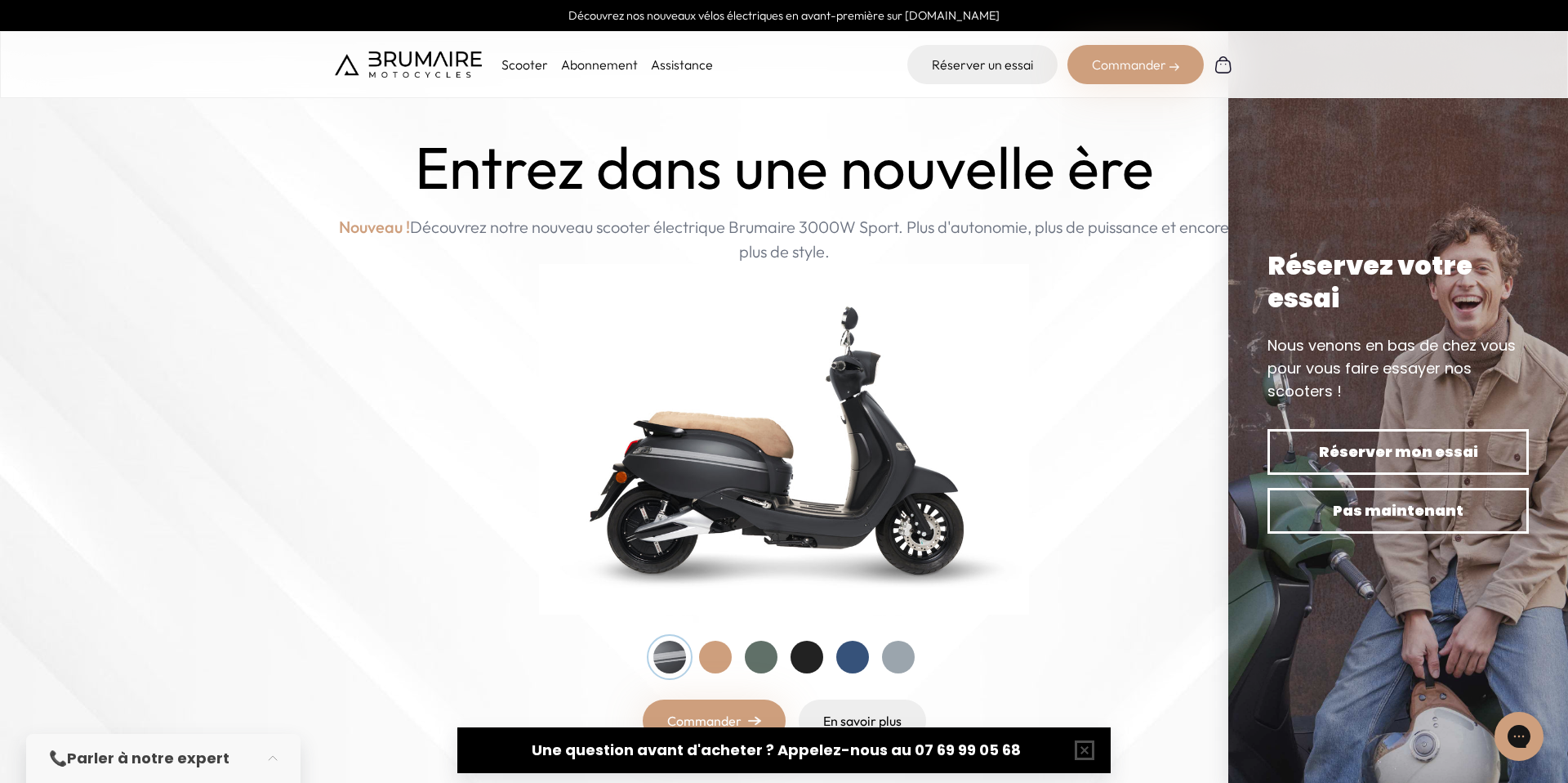
click at [595, 69] on link "Abonnement" at bounding box center [599, 65] width 76 height 16
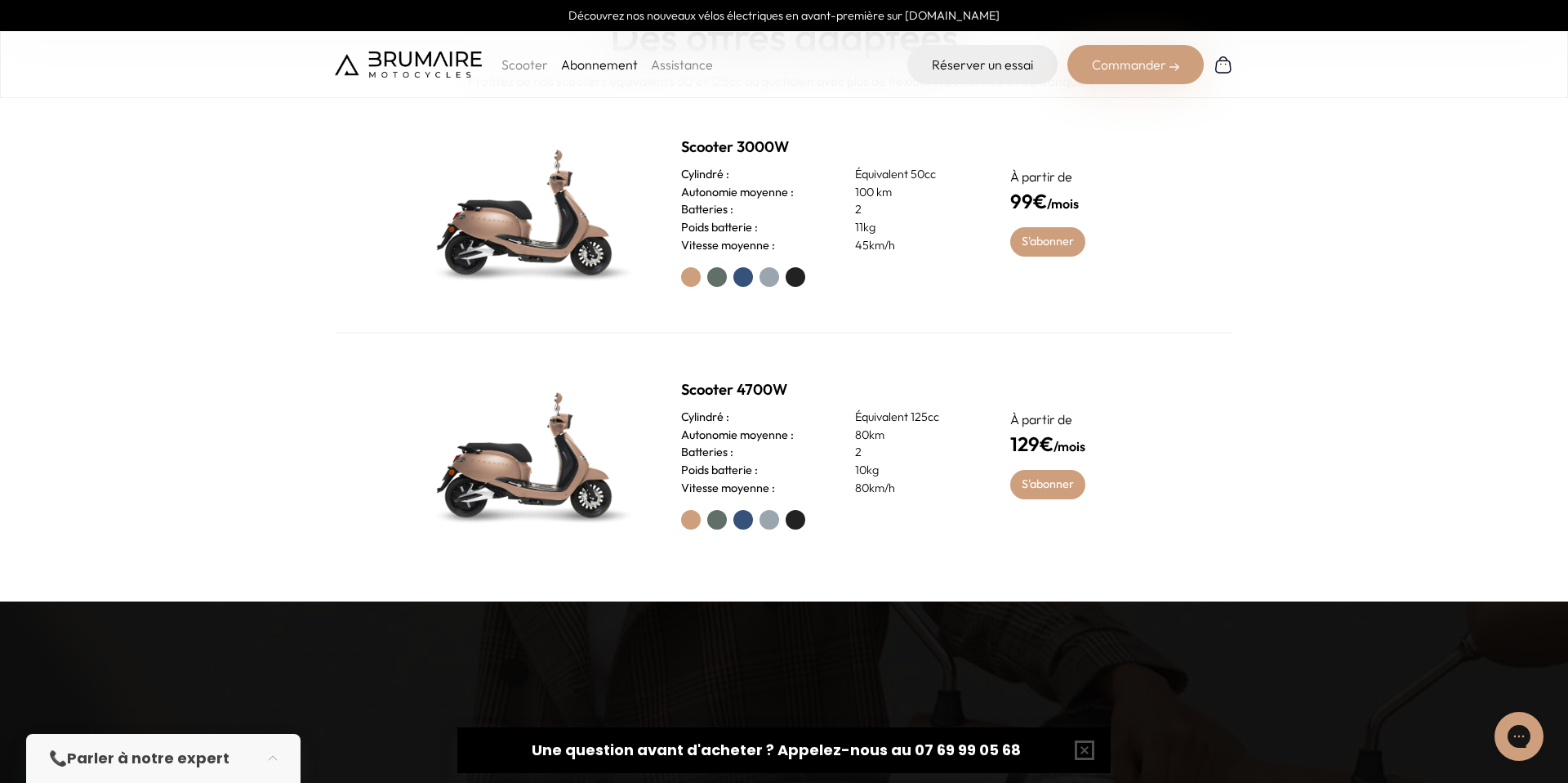
scroll to position [863, 0]
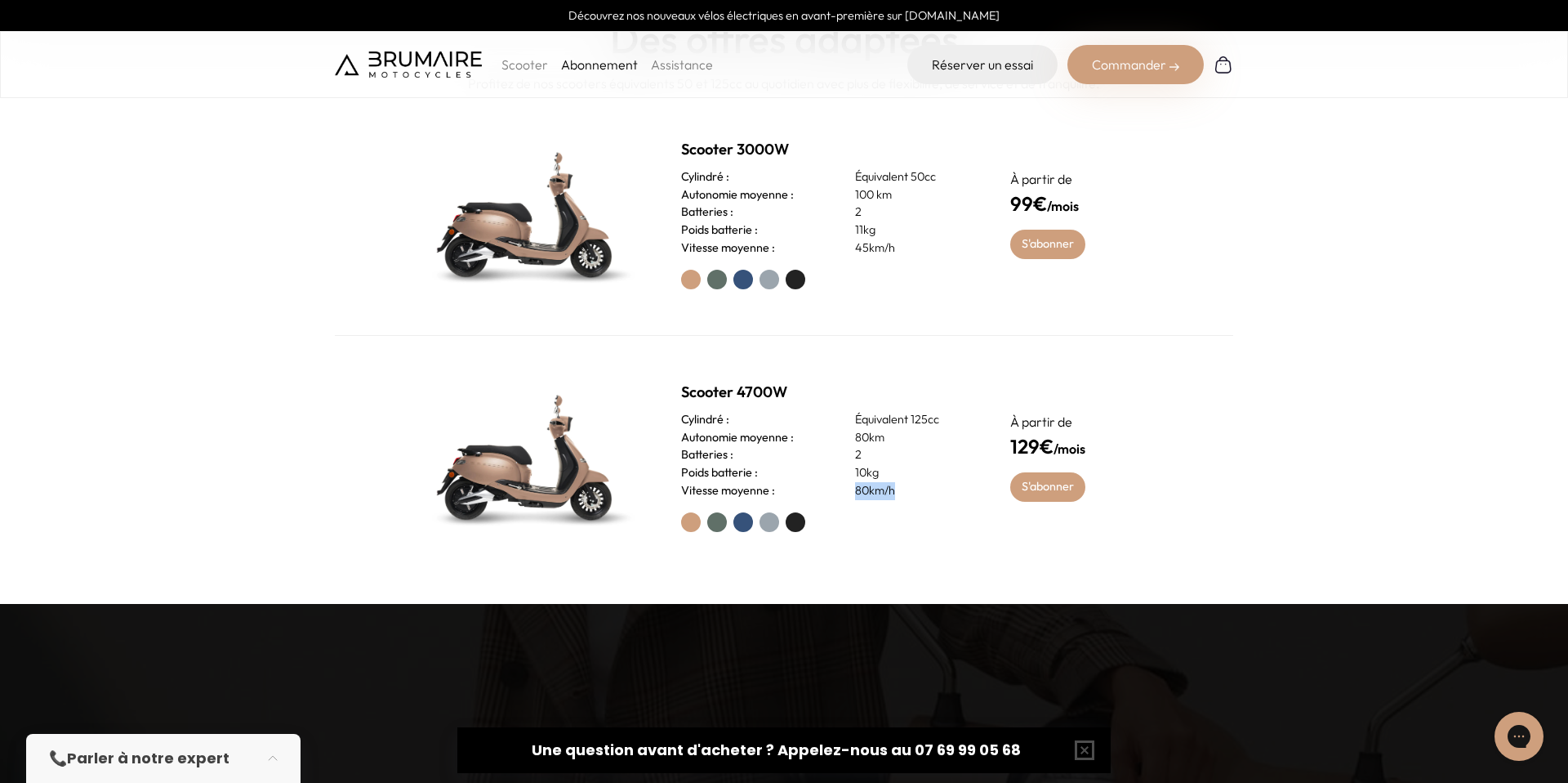
drag, startPoint x: 855, startPoint y: 492, endPoint x: 904, endPoint y: 492, distance: 49.0
click at [904, 492] on p "80km/h" at bounding box center [912, 491] width 116 height 18
click at [793, 524] on label at bounding box center [795, 522] width 20 height 20
click at [772, 523] on label at bounding box center [770, 522] width 20 height 20
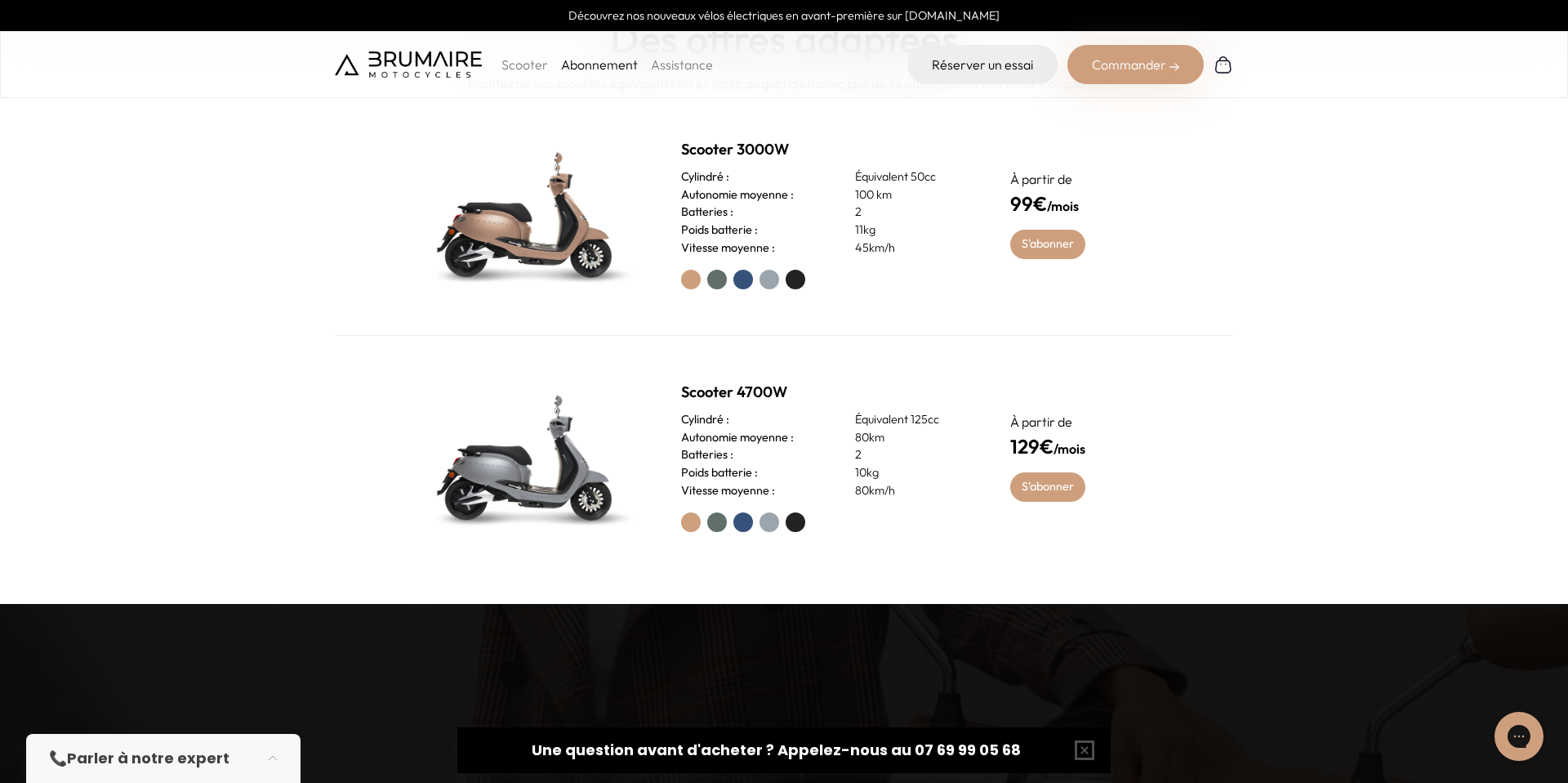
click at [743, 523] on label at bounding box center [743, 522] width 20 height 20
click at [726, 523] on div at bounding box center [826, 522] width 290 height 20
click at [720, 524] on label at bounding box center [717, 522] width 20 height 20
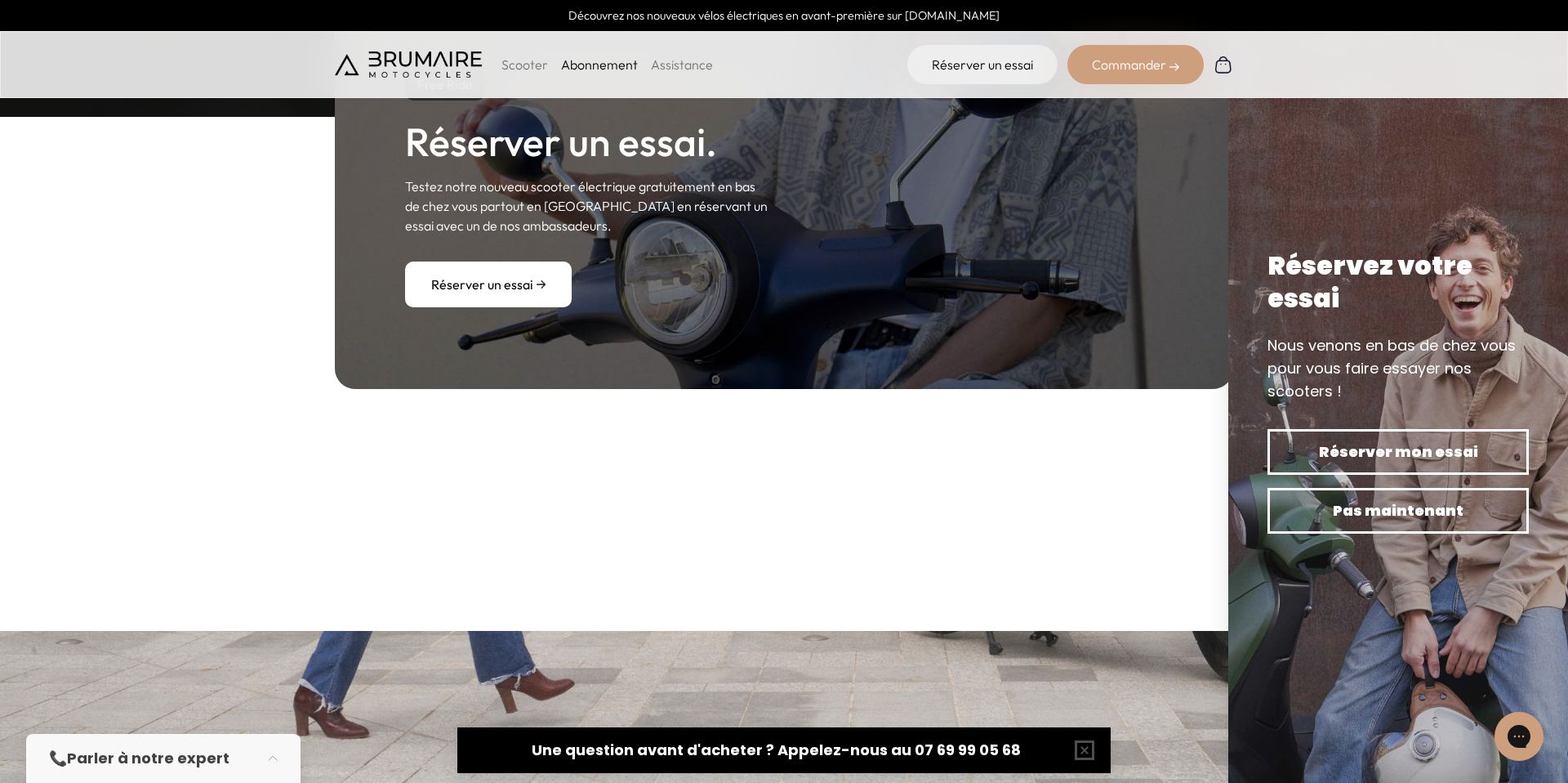
scroll to position [1920, 0]
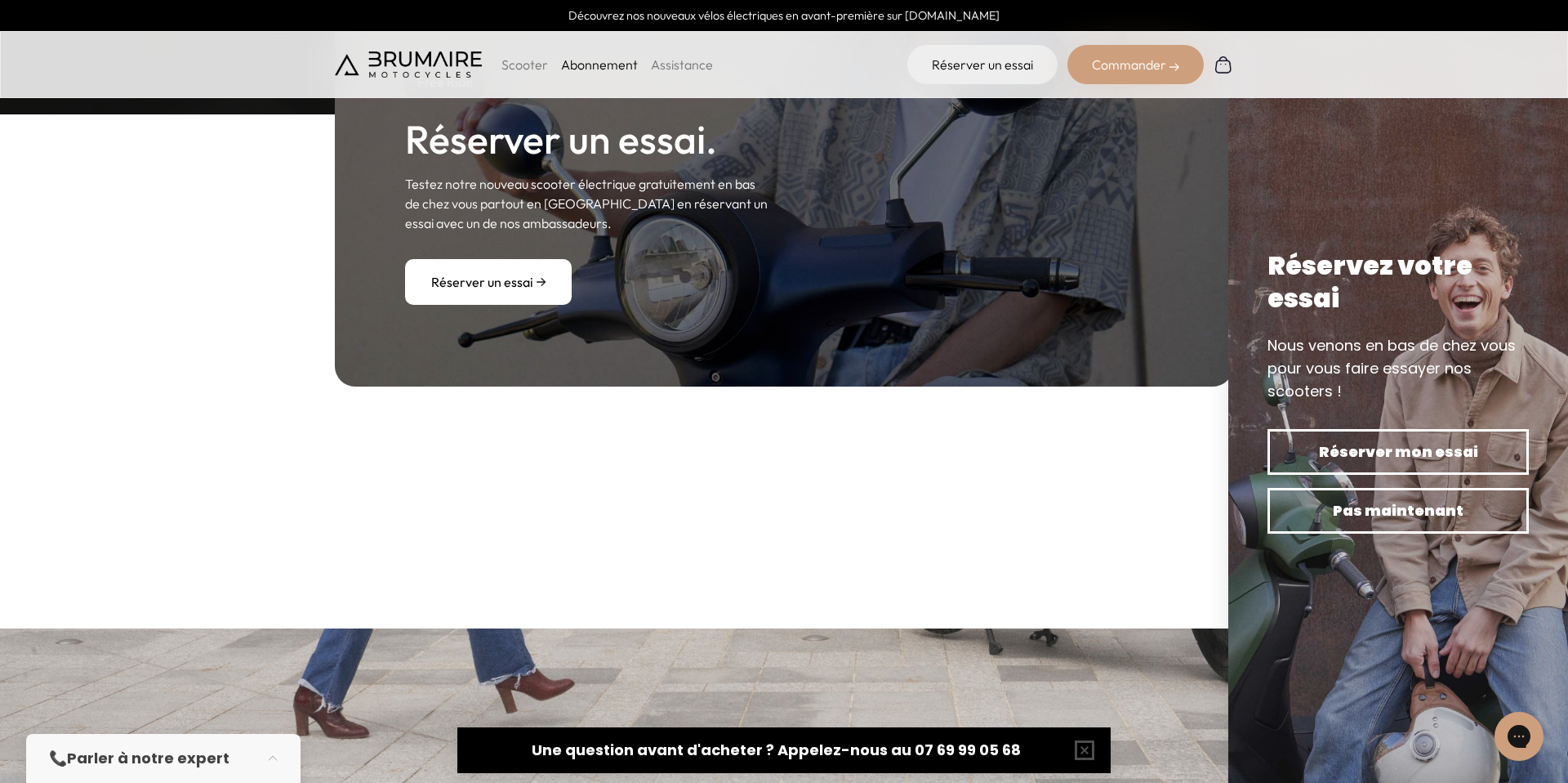
click at [470, 292] on link "Réserver un essai" at bounding box center [488, 282] width 167 height 46
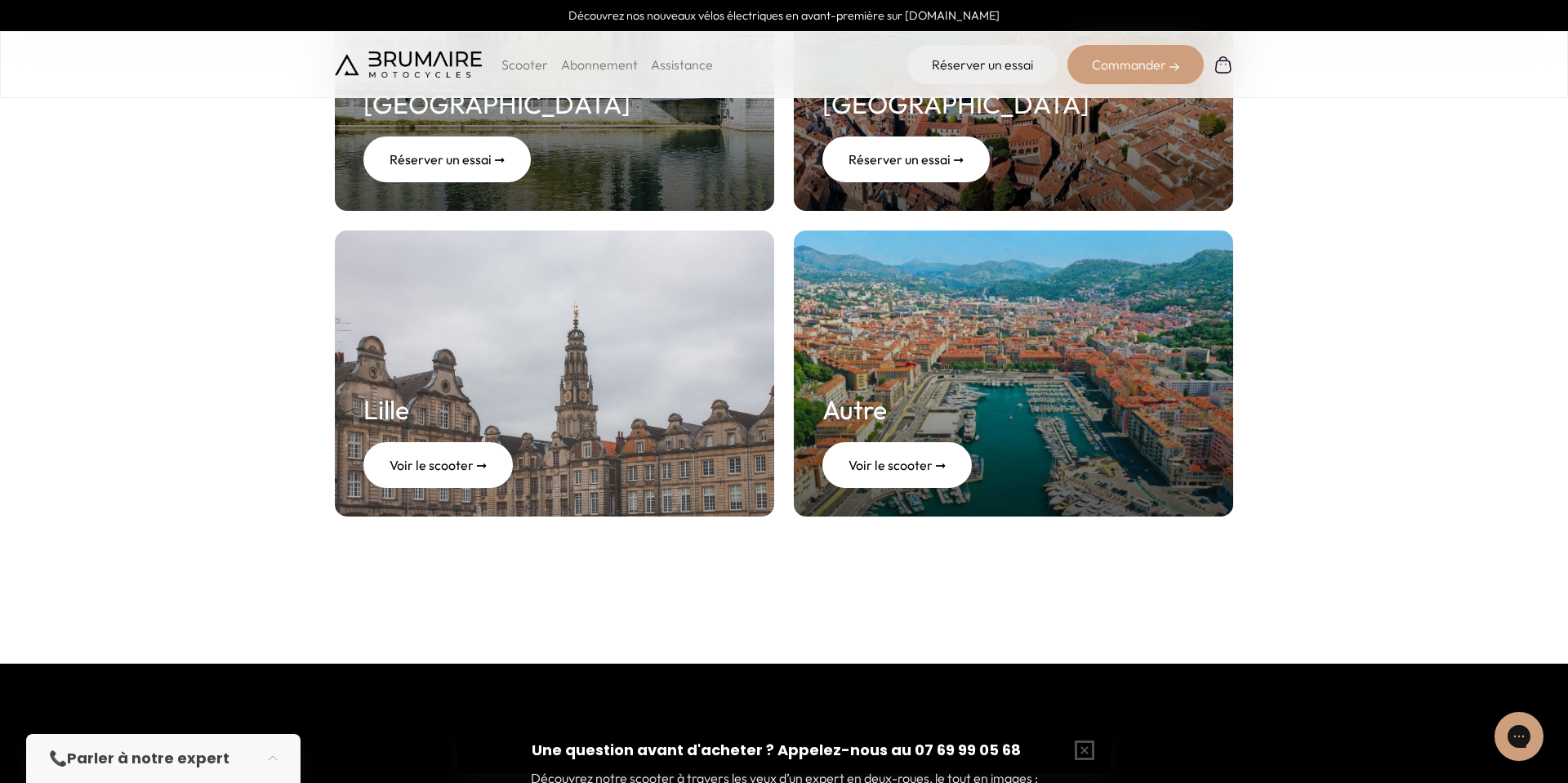
scroll to position [689, 0]
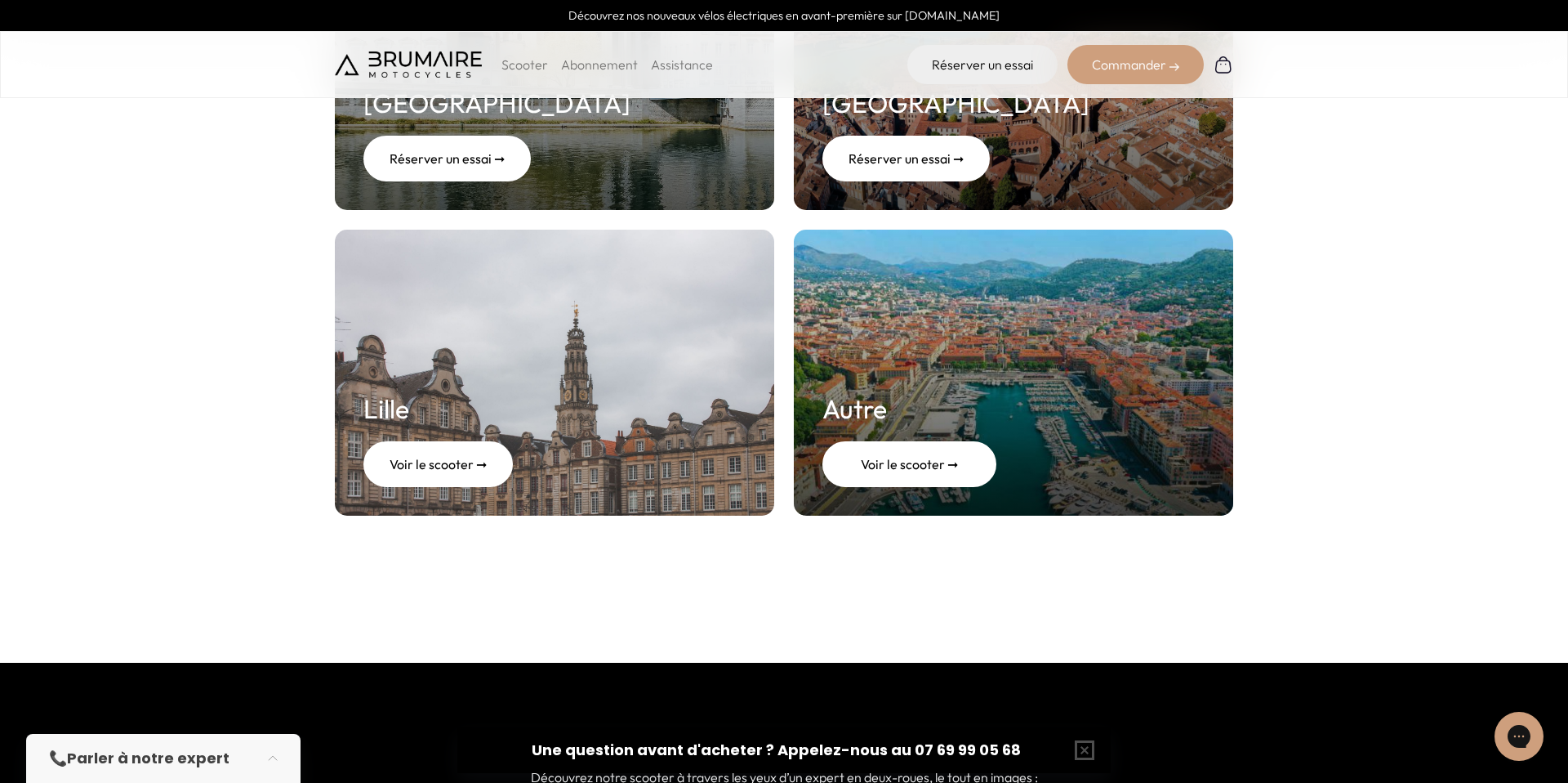
click at [877, 462] on div "Voir le scooter ➞" at bounding box center [908, 464] width 174 height 46
